Goal: Task Accomplishment & Management: Complete application form

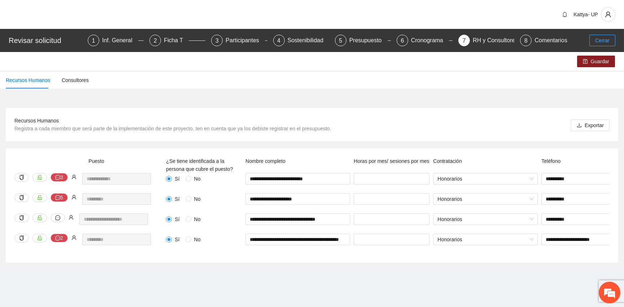
click at [607, 42] on span "Cerrar" at bounding box center [602, 40] width 14 height 8
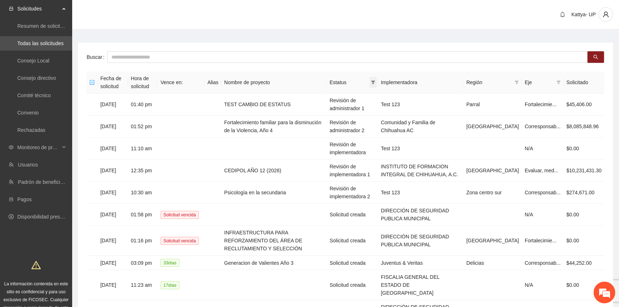
click at [377, 85] on span at bounding box center [373, 82] width 7 height 11
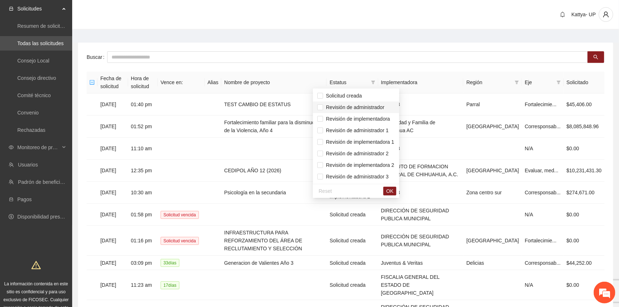
click at [381, 102] on li "Revisión de administrador" at bounding box center [356, 107] width 86 height 12
click at [382, 126] on li "Revisión de administrador 1" at bounding box center [356, 130] width 86 height 12
click at [393, 191] on span "OK" at bounding box center [389, 191] width 7 height 8
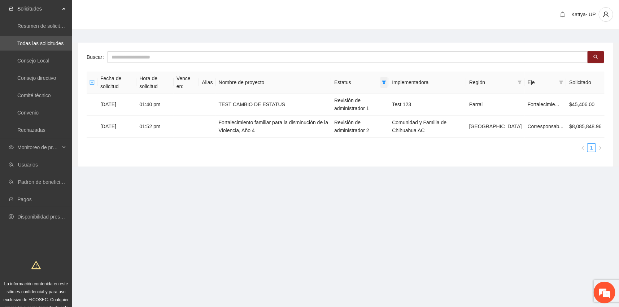
click at [386, 84] on icon "filter" at bounding box center [384, 82] width 4 height 4
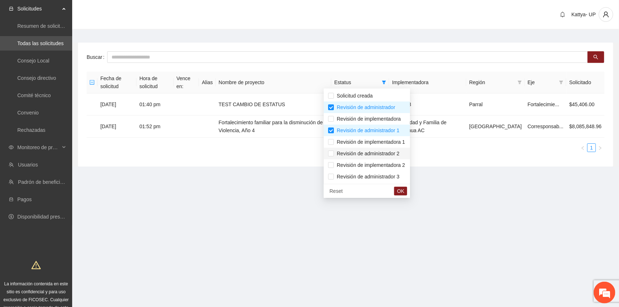
click at [386, 156] on span "Revisión de administrador 2" at bounding box center [367, 153] width 66 height 6
click at [404, 194] on span "OK" at bounding box center [400, 191] width 7 height 8
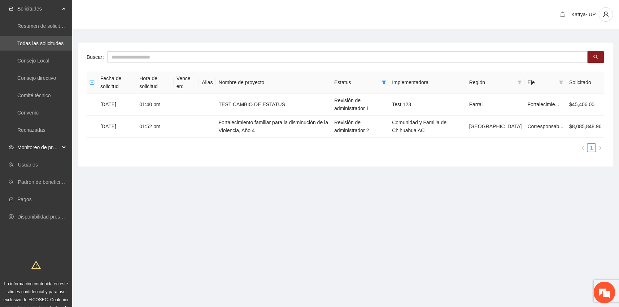
click at [39, 149] on span "Monitoreo de proyectos" at bounding box center [38, 147] width 43 height 14
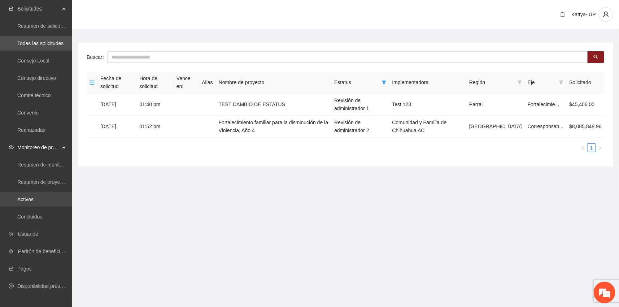
click at [34, 200] on link "Activos" at bounding box center [25, 199] width 16 height 6
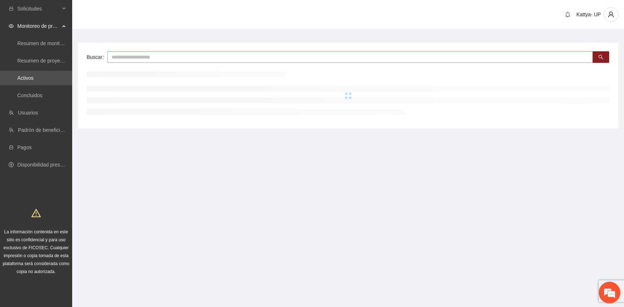
click at [147, 58] on input "text" at bounding box center [350, 57] width 486 height 12
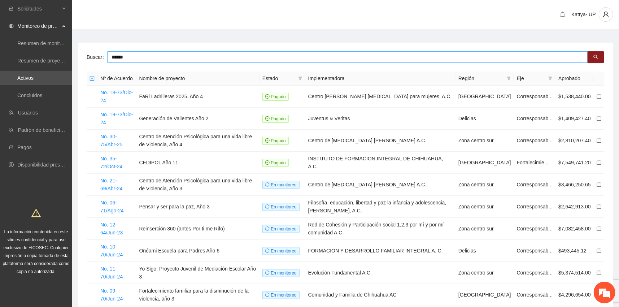
type input "******"
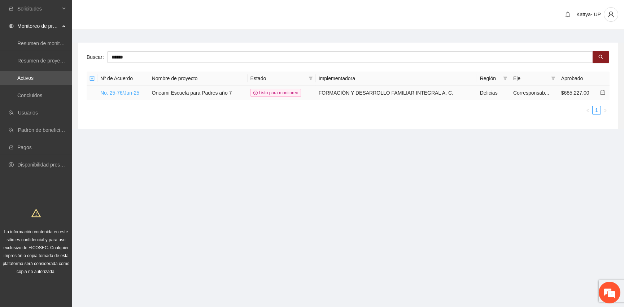
click at [135, 90] on link "No. 25-76/Jun-25" at bounding box center [119, 93] width 39 height 6
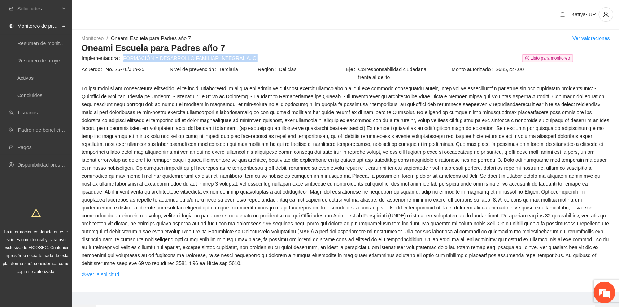
drag, startPoint x: 248, startPoint y: 61, endPoint x: 123, endPoint y: 60, distance: 125.6
click at [123, 60] on span "FORMACIÓN Y DESARROLLO FAMILIAR INTEGRAL A. C." at bounding box center [322, 58] width 398 height 8
copy link "FORMACIÓN Y DESARROLLO FAMILIAR INTEGRAL A. C."
click at [175, 166] on span at bounding box center [346, 175] width 528 height 183
click at [30, 78] on link "Activos" at bounding box center [25, 78] width 16 height 6
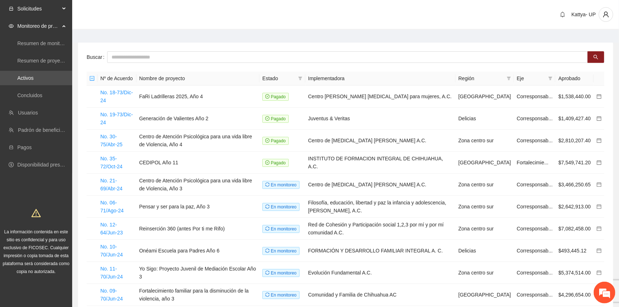
click at [44, 11] on span "Solicitudes" at bounding box center [38, 8] width 43 height 14
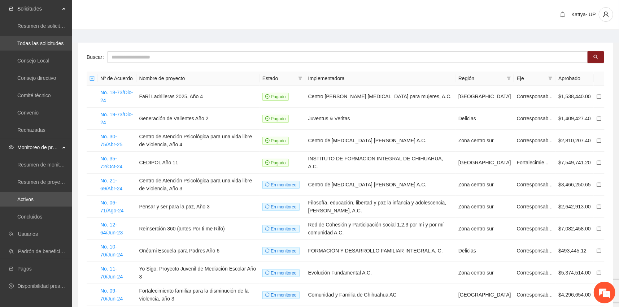
click at [41, 43] on link "Todas las solicitudes" at bounding box center [40, 43] width 46 height 6
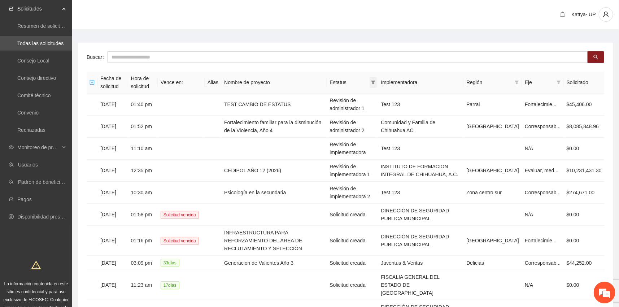
click at [375, 84] on icon "filter" at bounding box center [373, 82] width 4 height 4
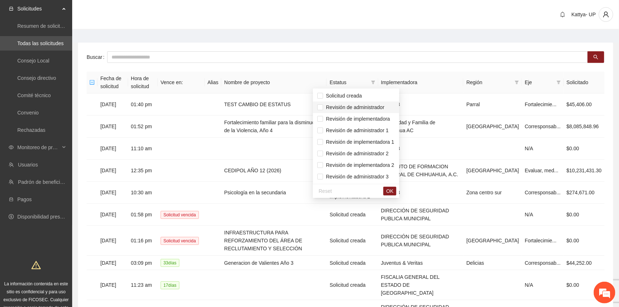
click at [379, 108] on span "Revisión de administrador" at bounding box center [353, 107] width 61 height 6
click at [380, 130] on span "Revisión de administrador 1" at bounding box center [356, 130] width 66 height 6
click at [388, 149] on span "Revisión de administrador 2" at bounding box center [356, 153] width 78 height 8
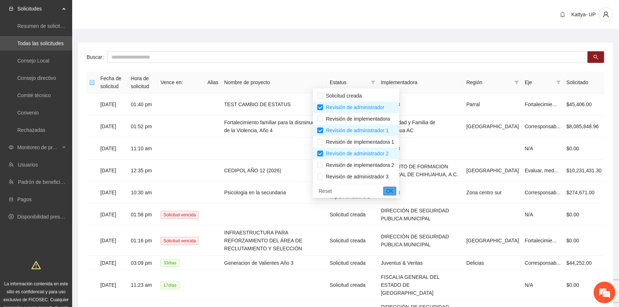
click at [393, 191] on span "OK" at bounding box center [389, 191] width 7 height 8
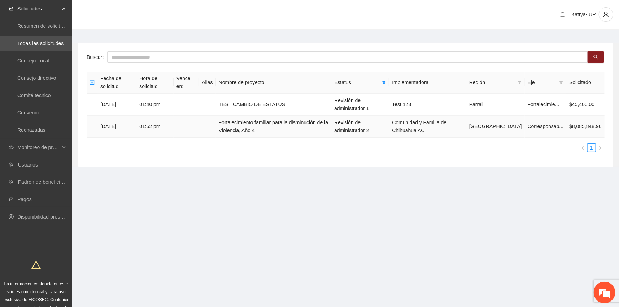
click at [255, 131] on td "Fortalecimiento familiar para la disminución de la Violencia, Año 4" at bounding box center [274, 126] width 116 height 22
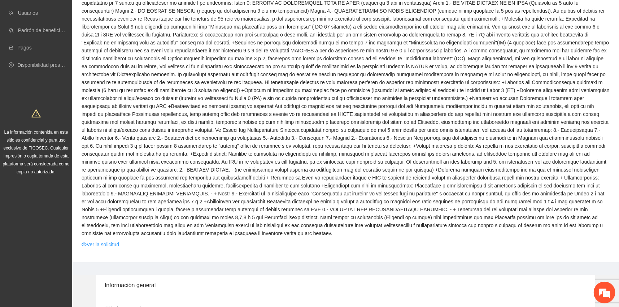
scroll to position [164, 0]
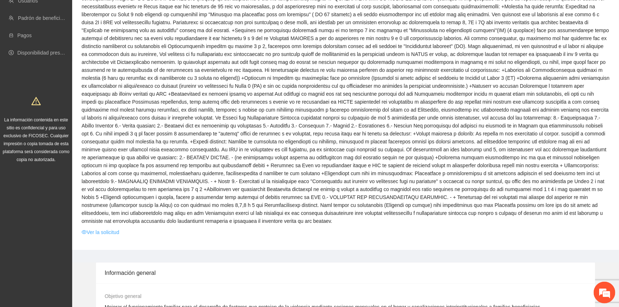
click at [95, 228] on link "Ver la solicitud" at bounding box center [101, 232] width 38 height 8
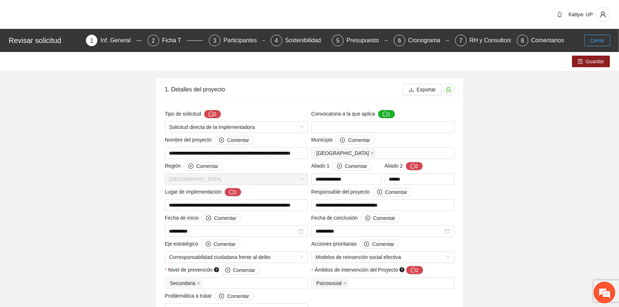
click at [601, 41] on span "Cerrar" at bounding box center [597, 40] width 14 height 8
